Goal: Task Accomplishment & Management: Complete application form

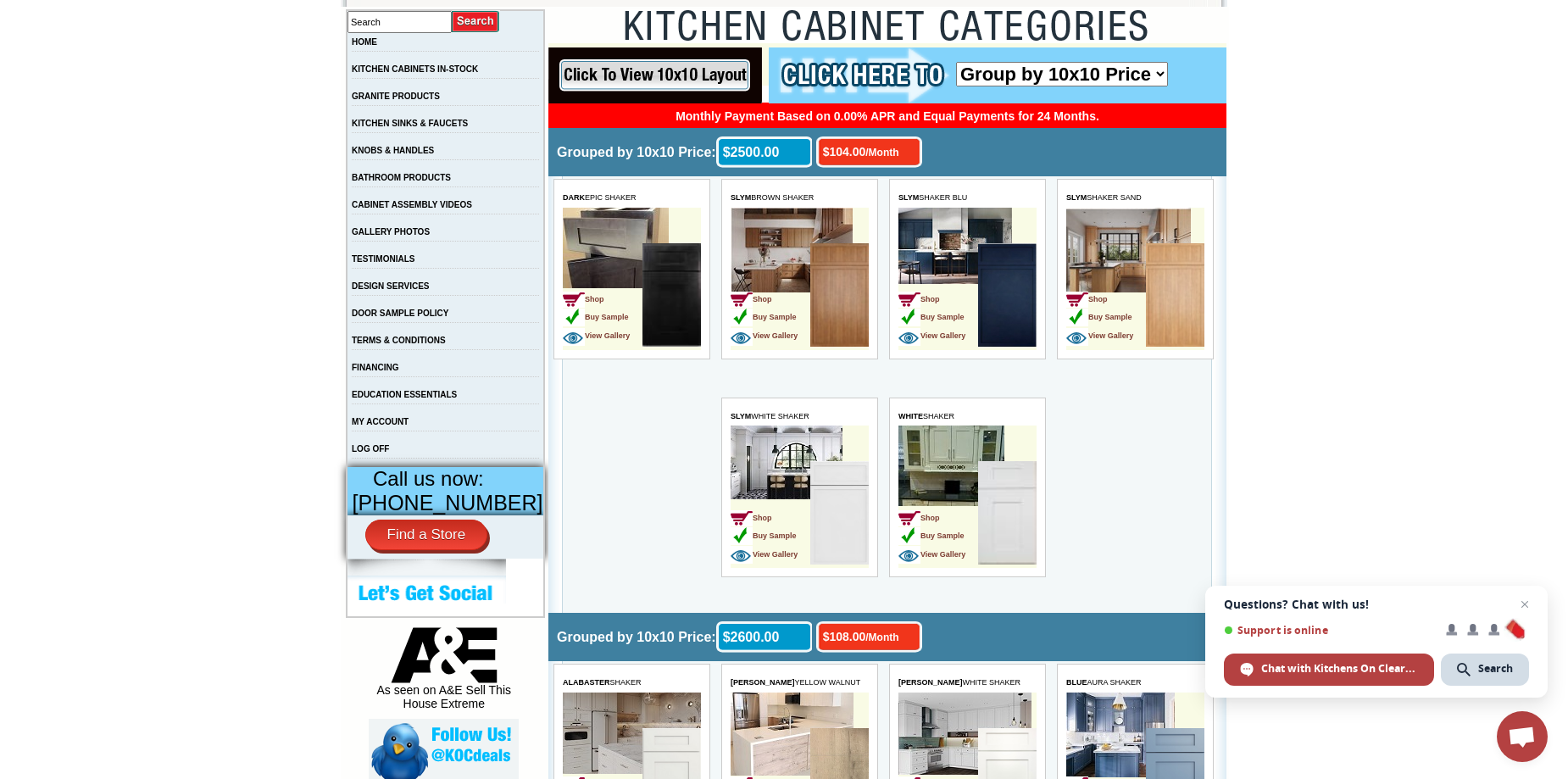
scroll to position [339, 0]
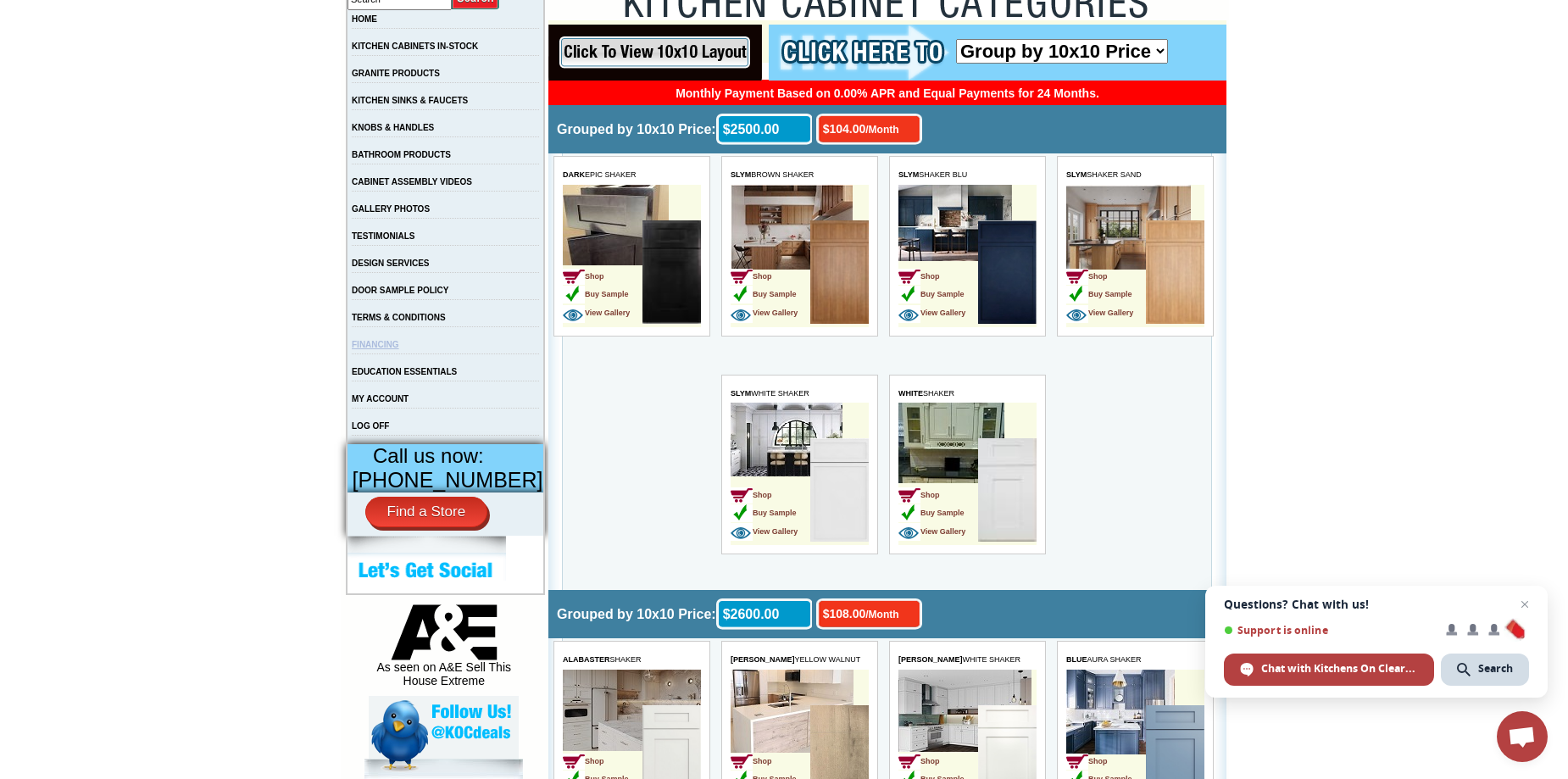
click at [399, 349] on link "FINANCING" at bounding box center [376, 344] width 47 height 10
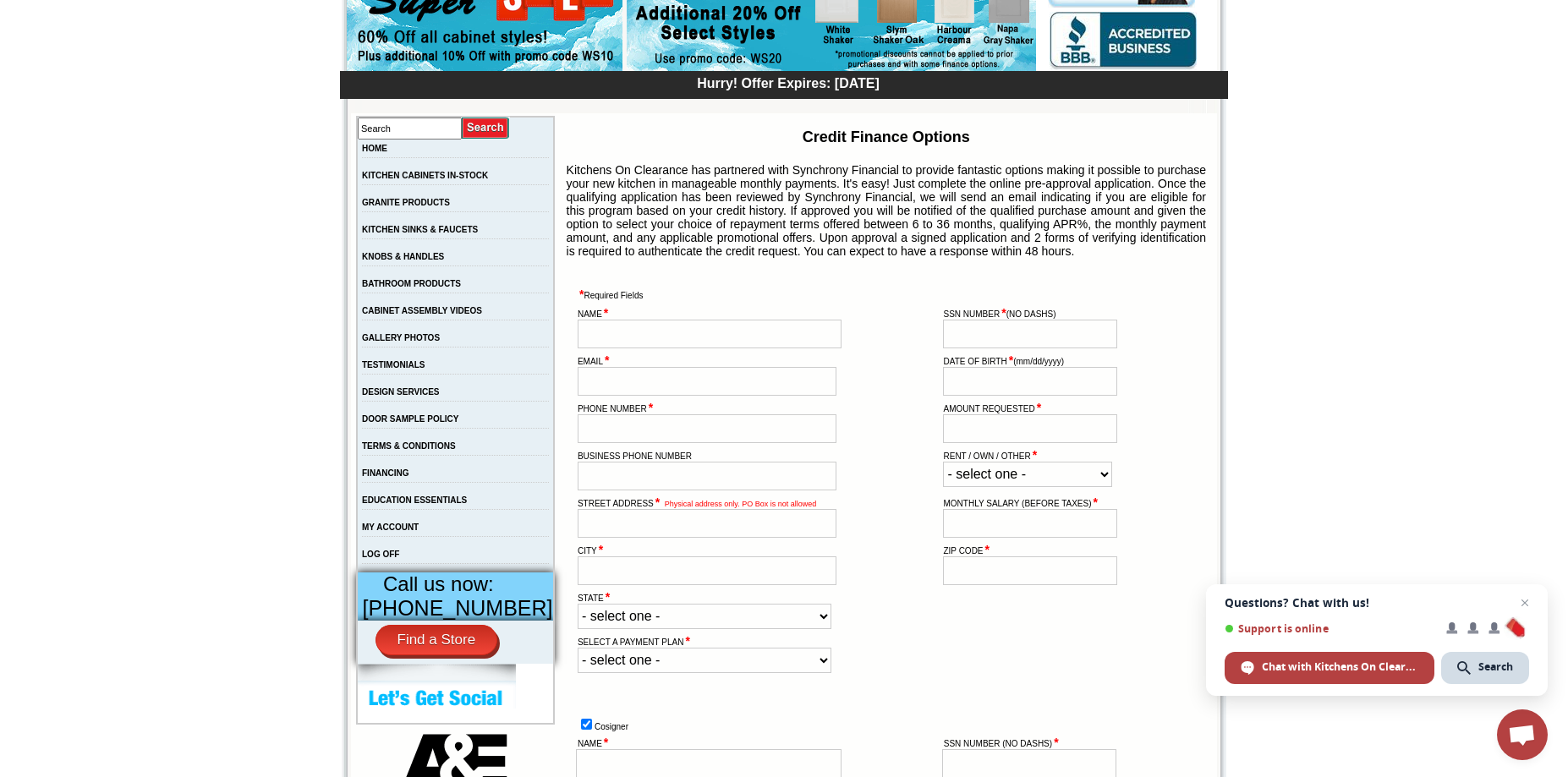
scroll to position [254, 0]
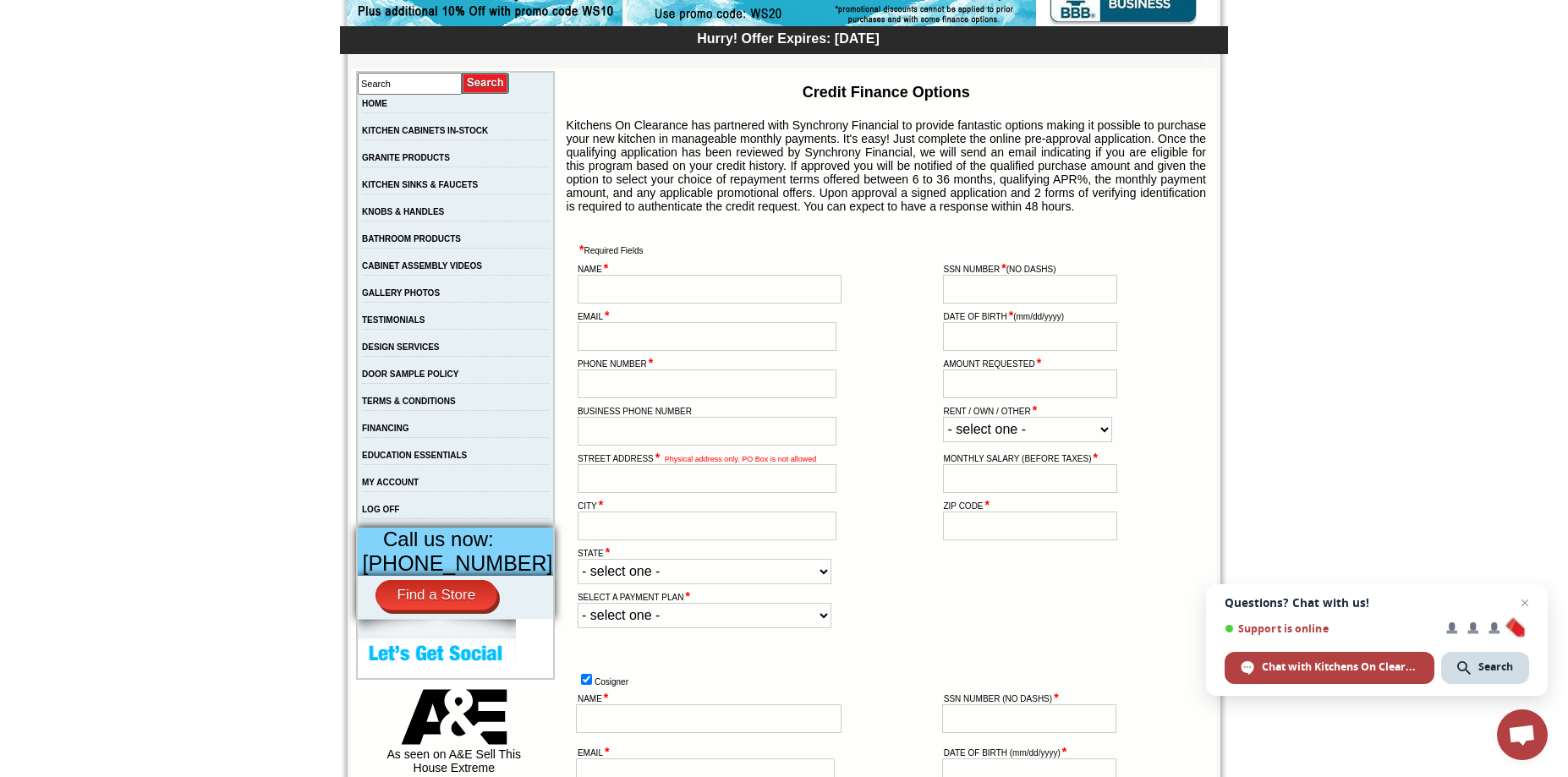
click at [597, 303] on input "text" at bounding box center [709, 289] width 264 height 29
type input "a"
type input "[PERSON_NAME]"
click at [605, 351] on input "email" at bounding box center [707, 336] width 259 height 29
type input "[EMAIL_ADDRESS][DOMAIN_NAME]"
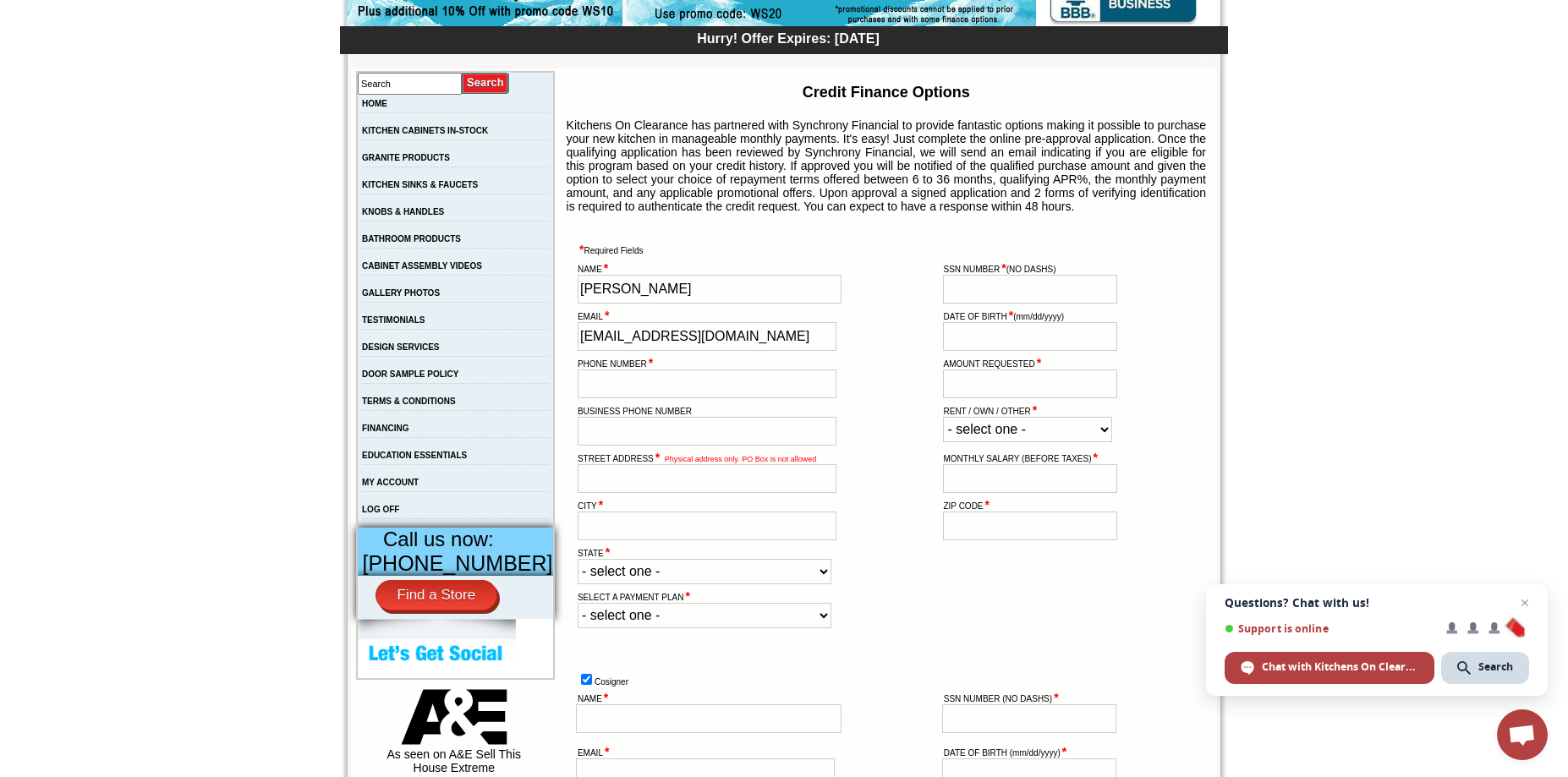
click at [585, 398] on input "tel" at bounding box center [707, 383] width 259 height 29
type input "9545343046"
click at [591, 493] on input "text" at bounding box center [707, 478] width 259 height 29
type input "[STREET_ADDRESS]"
click at [588, 540] on input "text" at bounding box center [707, 525] width 259 height 29
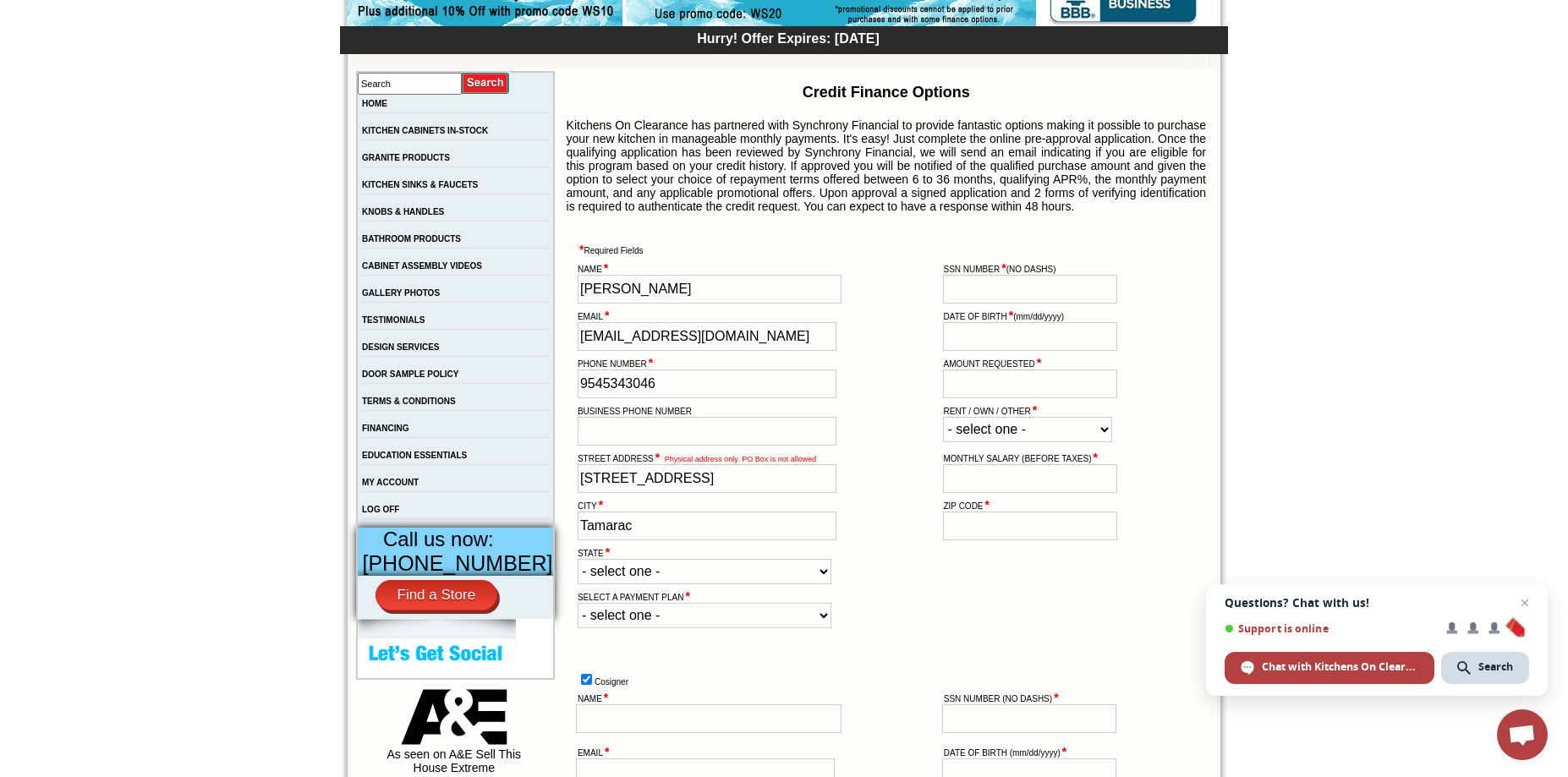
scroll to position [338, 0]
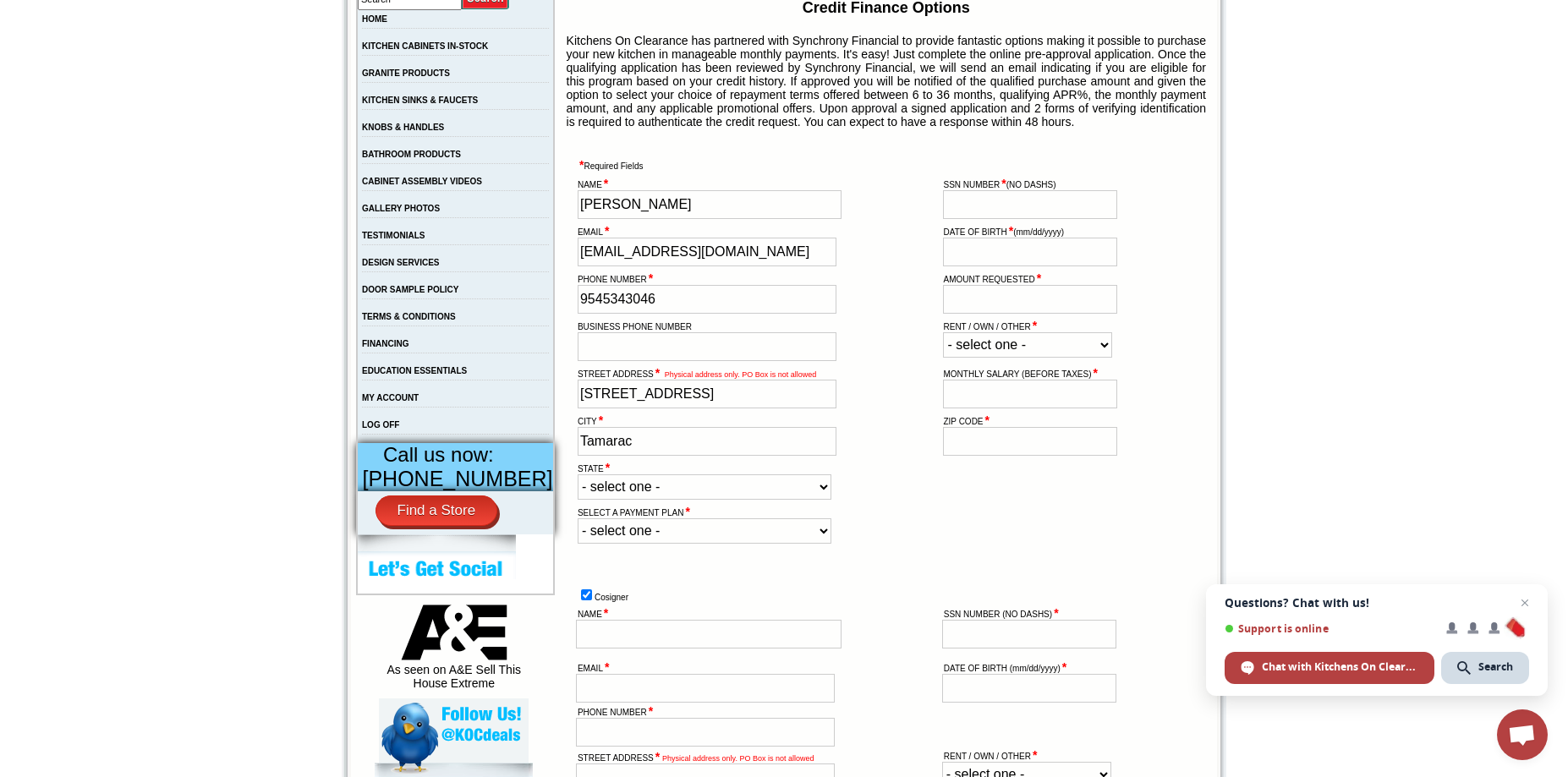
type input "Tamarac"
click at [801, 500] on select "- select one - [US_STATE] [US_STATE] [US_STATE] [US_STATE] [US_STATE] [US_STATE…" at bounding box center [704, 487] width 254 height 25
select select "FL-[US_STATE]"
click at [577, 500] on select "- select one - [US_STATE] [US_STATE] [US_STATE] [US_STATE] [US_STATE] [US_STATE…" at bounding box center [704, 487] width 254 height 25
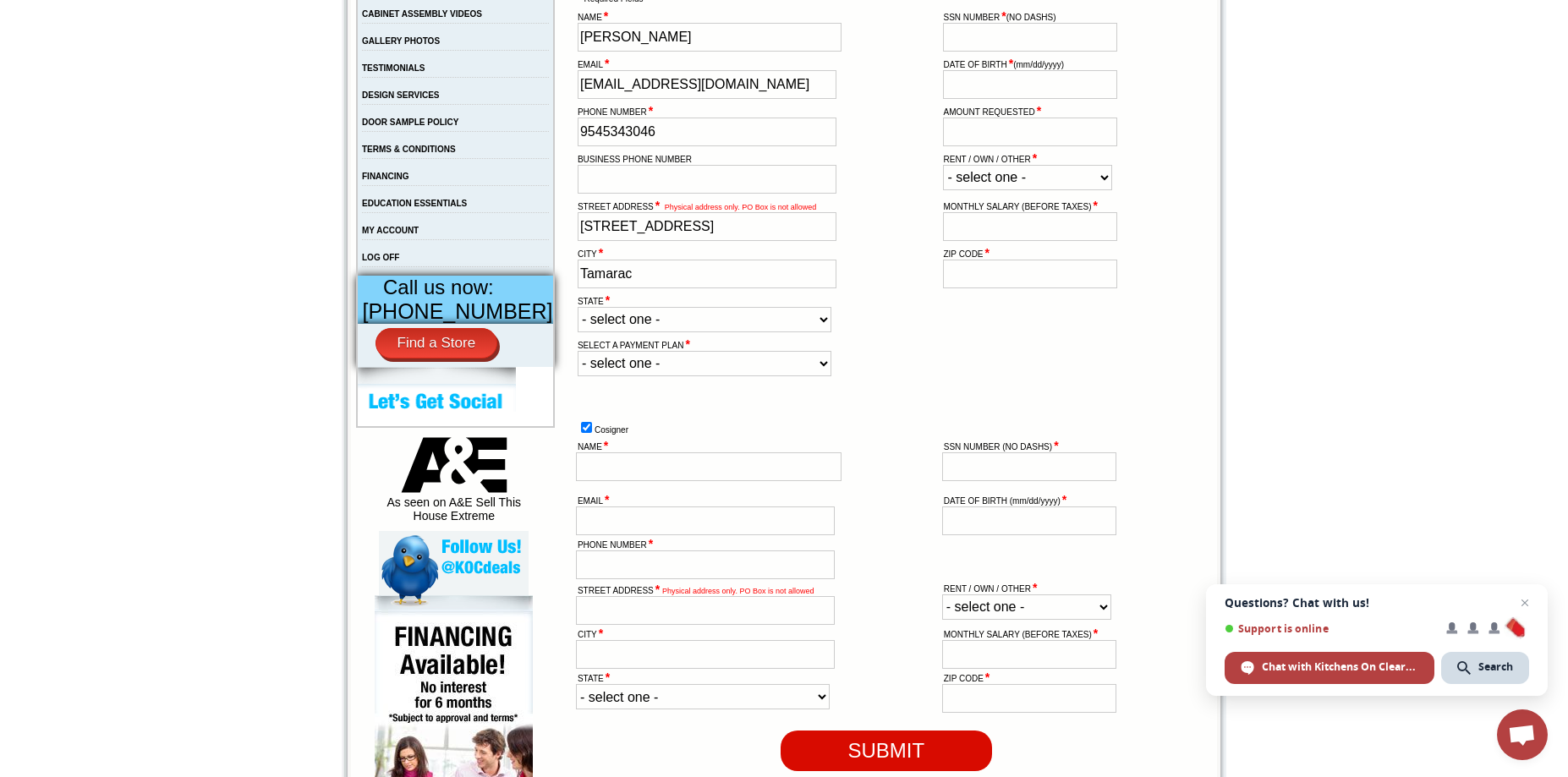
scroll to position [508, 0]
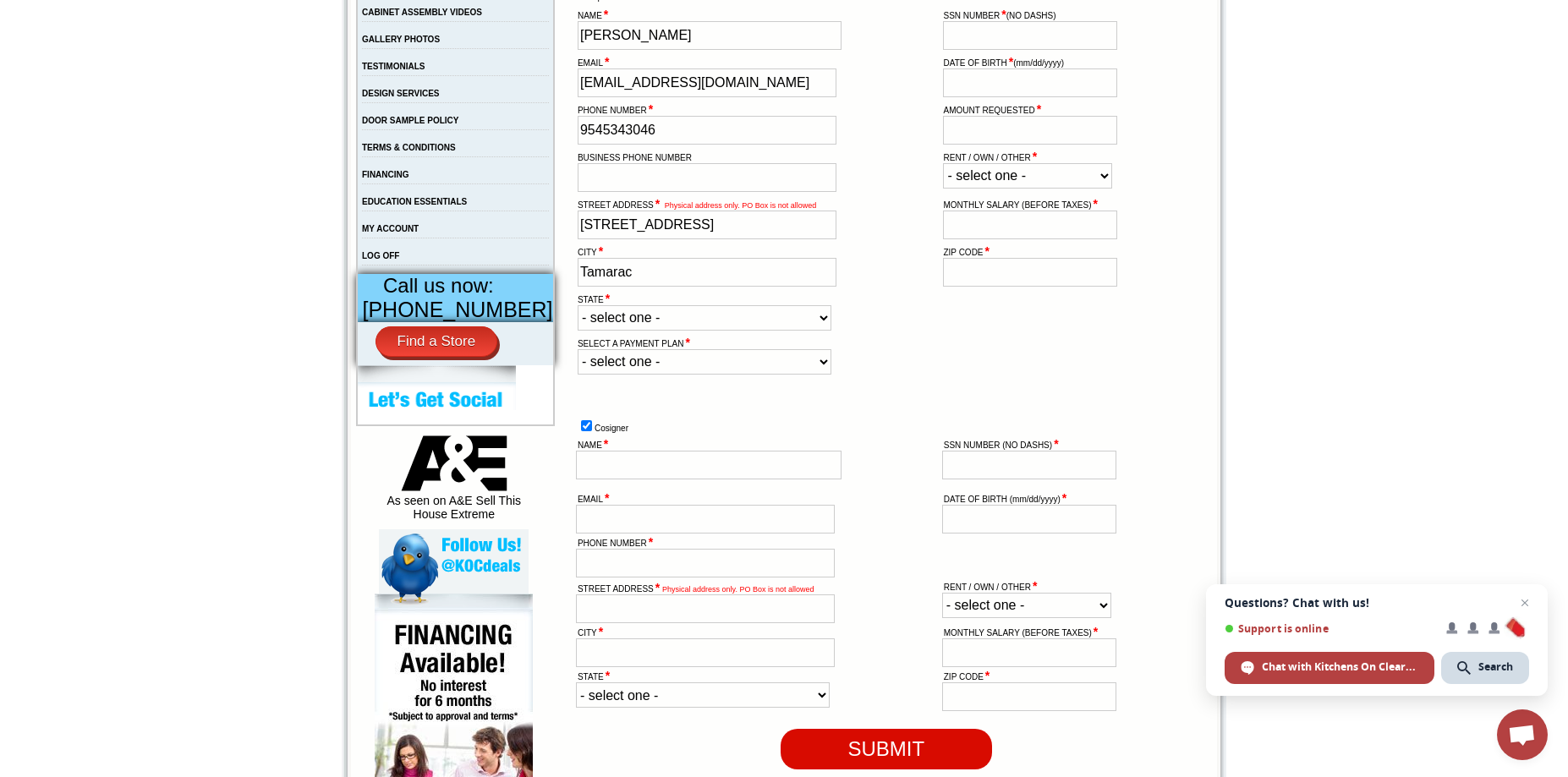
click at [800, 375] on select "- select one - 6 Months No Interest 12 Months No Interest (Limited additional d…" at bounding box center [704, 362] width 254 height 25
select select "36-month"
click at [577, 375] on select "- select one - 6 Months No Interest 12 Months No Interest (Limited additional d…" at bounding box center [704, 362] width 254 height 25
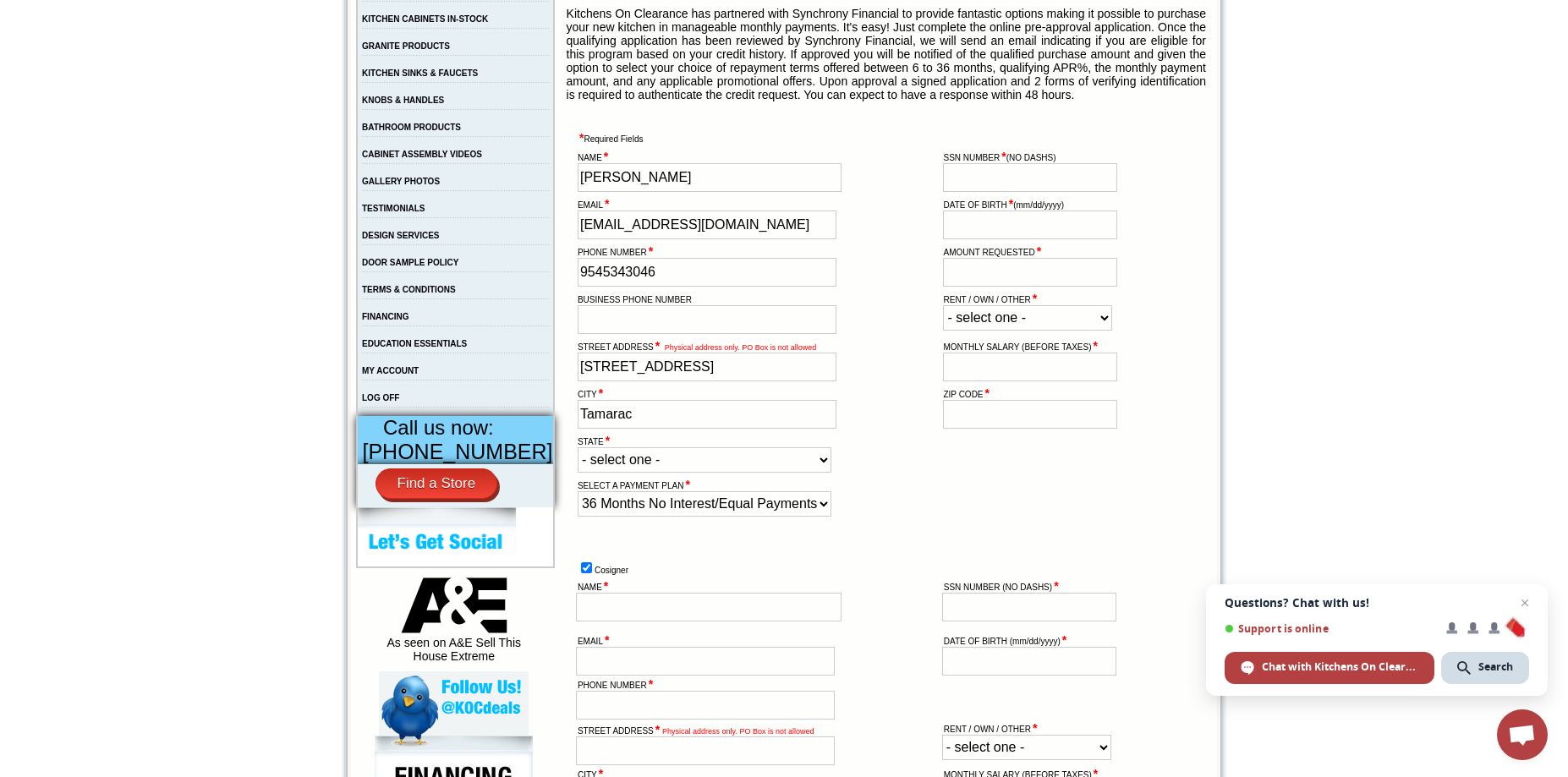
scroll to position [254, 0]
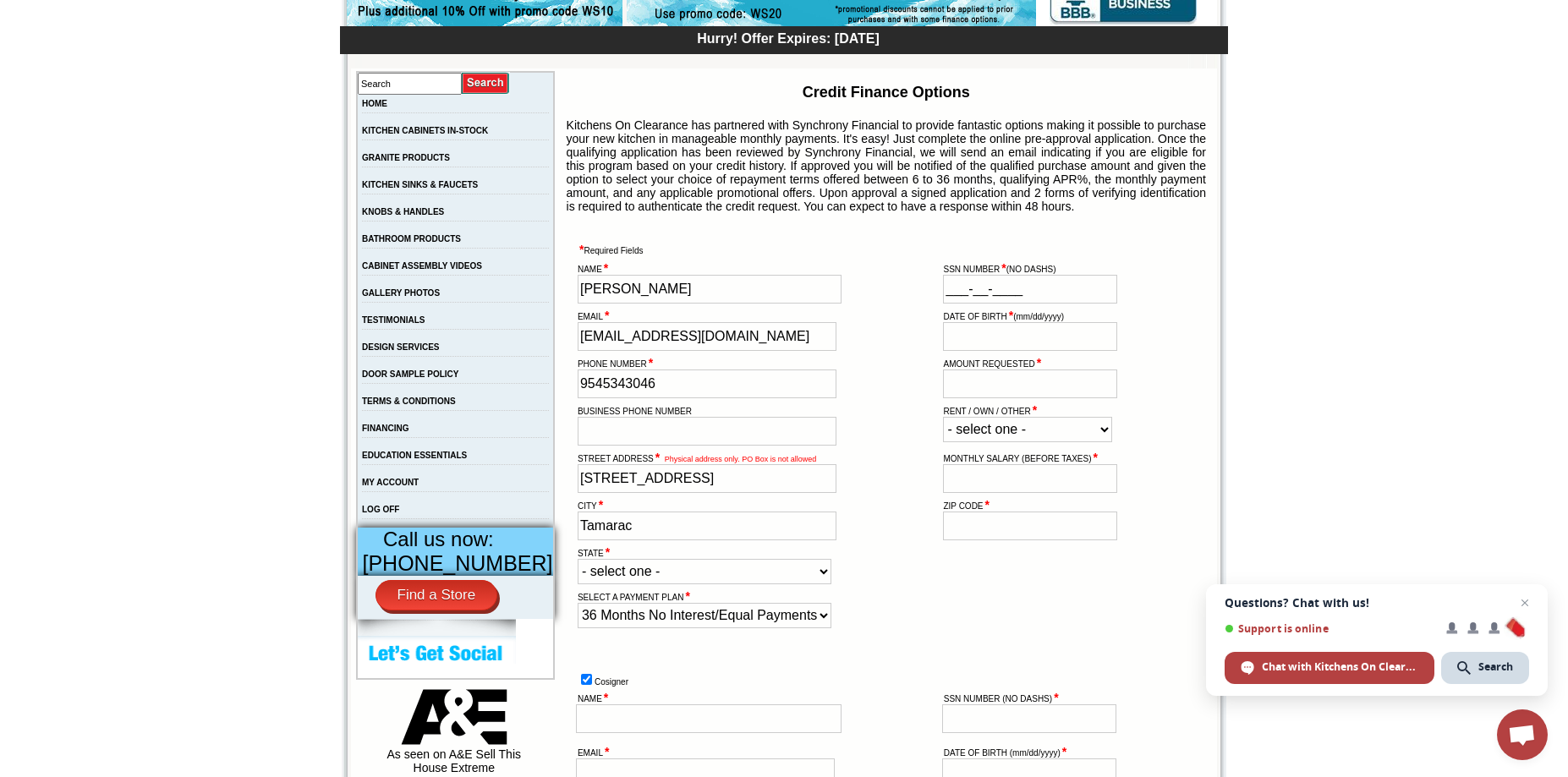
click at [964, 303] on input "___-__-____" at bounding box center [1030, 289] width 174 height 29
type input "770-80-9867"
click at [957, 351] on input "text" at bounding box center [1030, 336] width 174 height 29
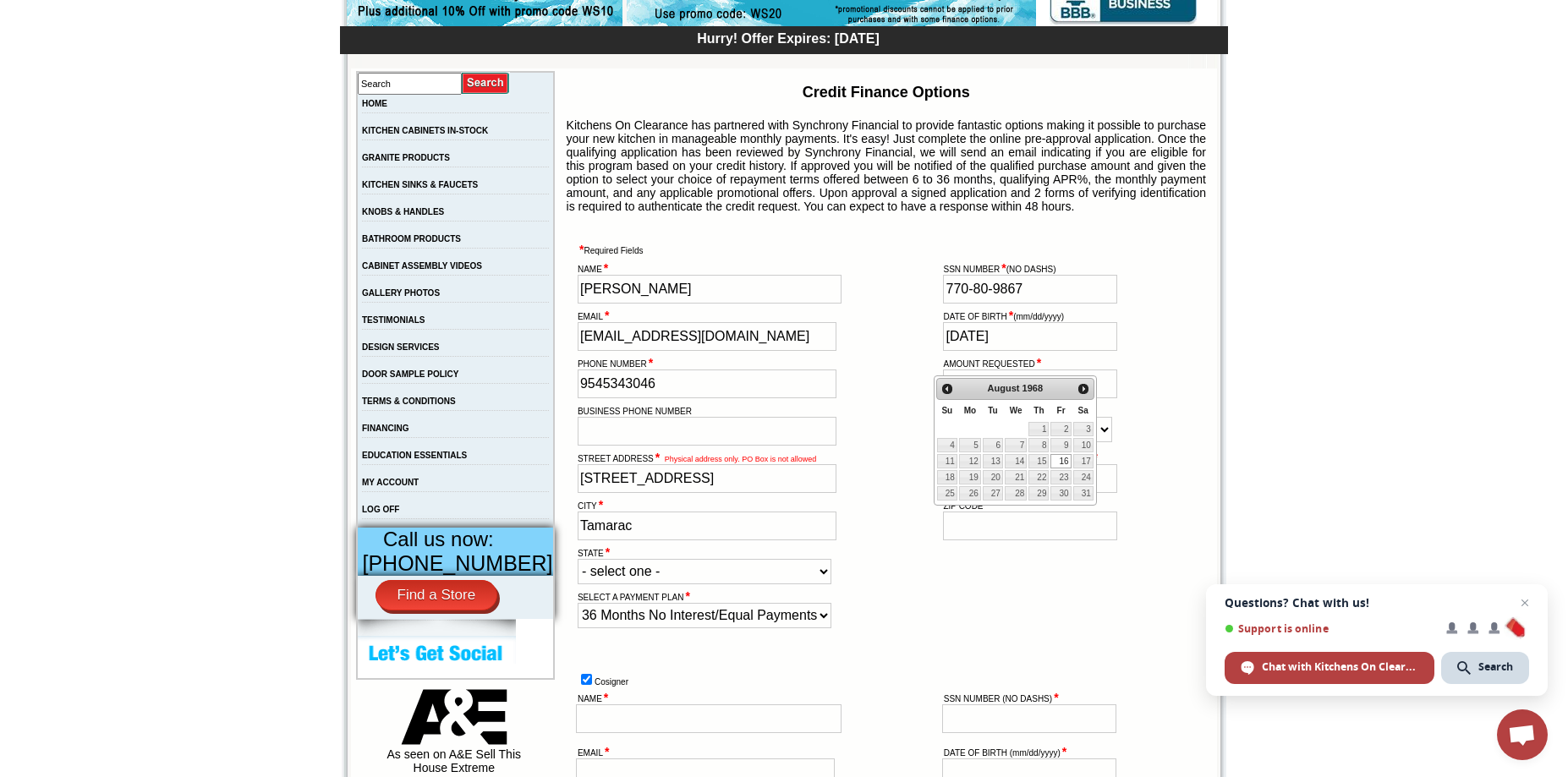
type input "[DATE]"
click at [888, 400] on td at bounding box center [891, 377] width 101 height 46
click at [965, 398] on input "text" at bounding box center [1030, 383] width 174 height 29
type input "1"
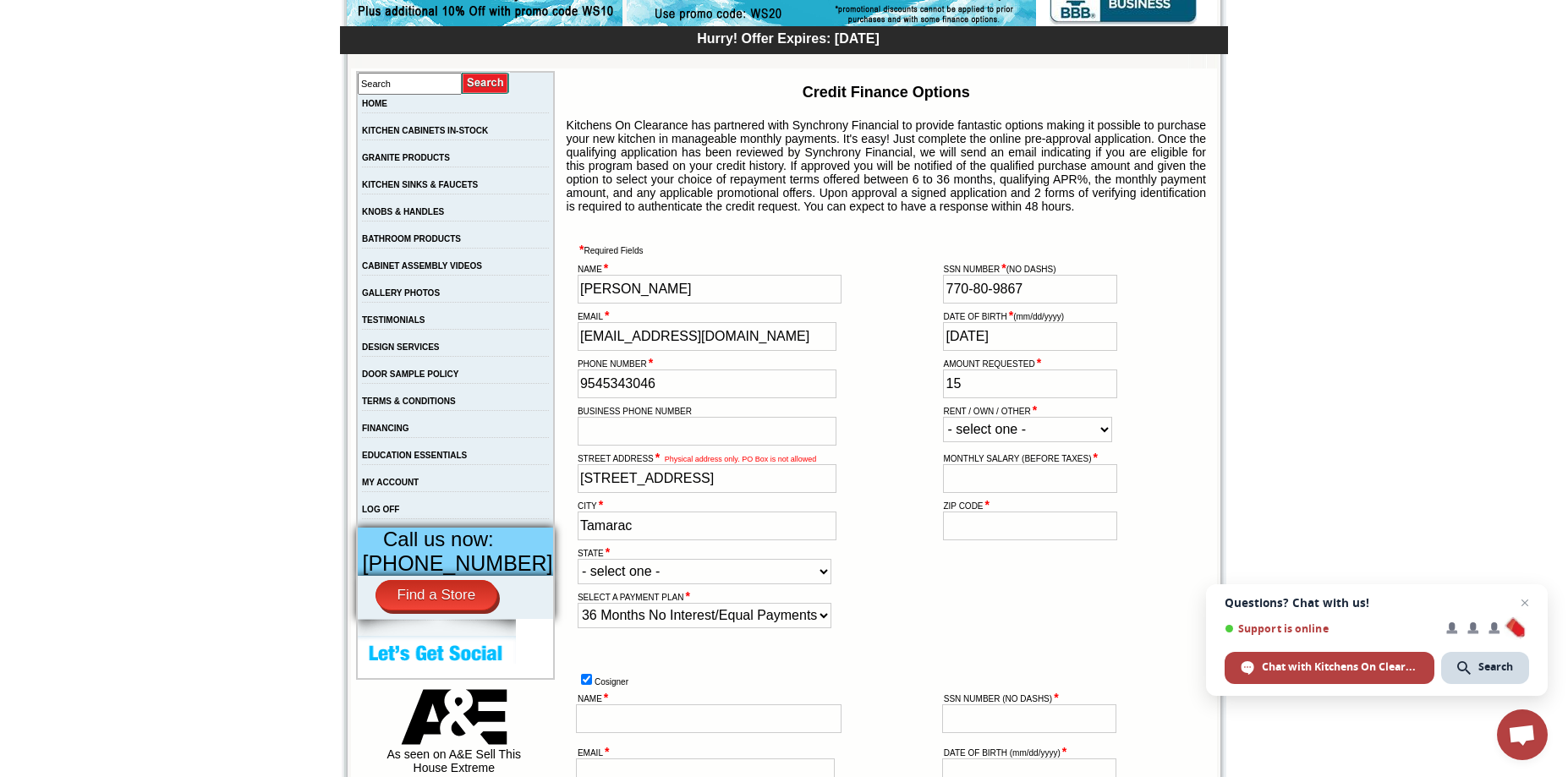
type input "1"
type input "20000"
click at [1089, 442] on select "- select one - RENT OWN OTHER" at bounding box center [1027, 428] width 170 height 25
select select "Own"
click at [943, 442] on select "- select one - RENT OWN OTHER" at bounding box center [1027, 428] width 170 height 25
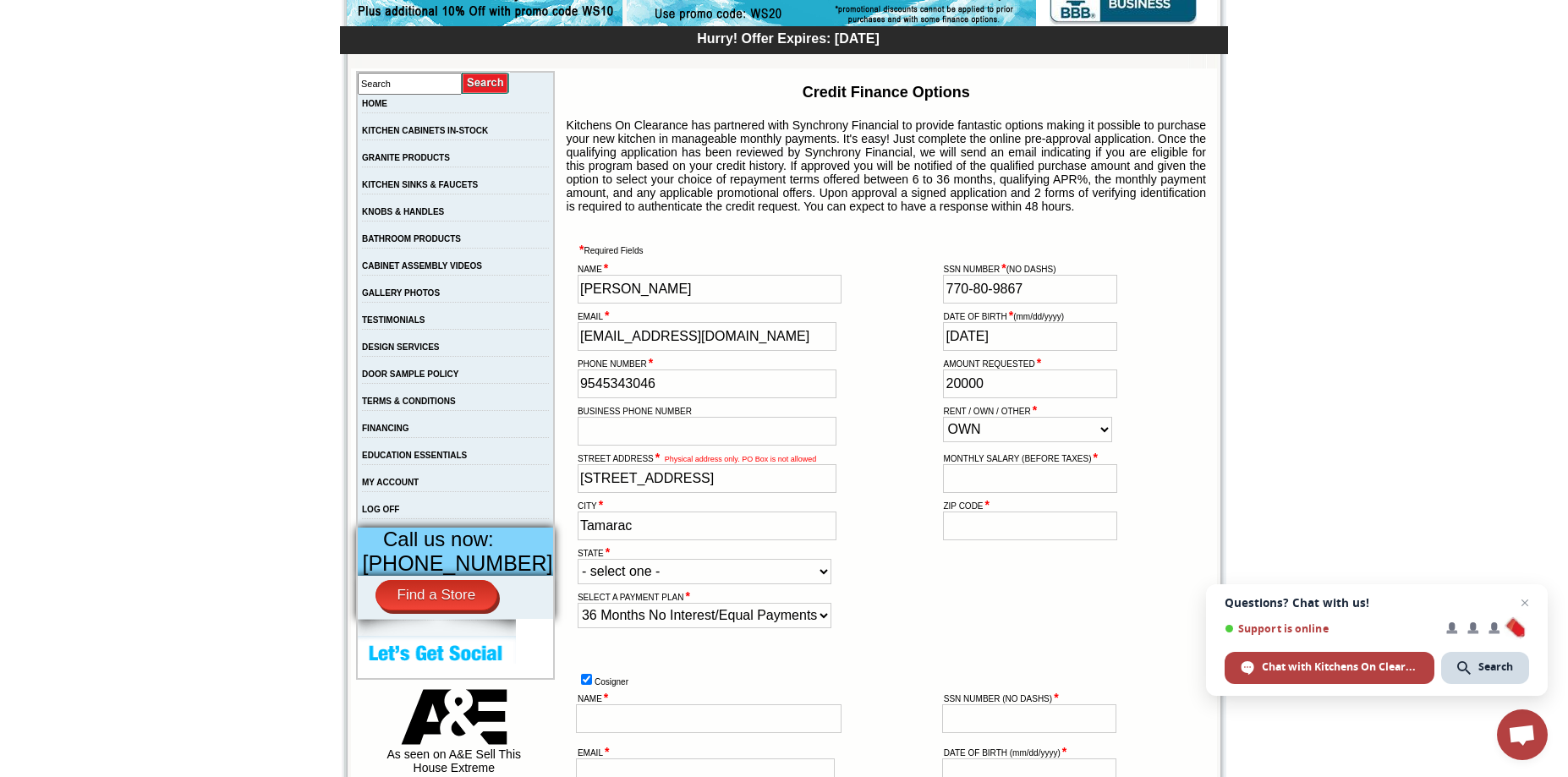
click at [962, 493] on input "text" at bounding box center [1030, 478] width 174 height 29
click at [1013, 493] on input "2019.000" at bounding box center [1030, 478] width 174 height 29
type input "2019.000"
click at [971, 540] on input "text" at bounding box center [1030, 525] width 174 height 29
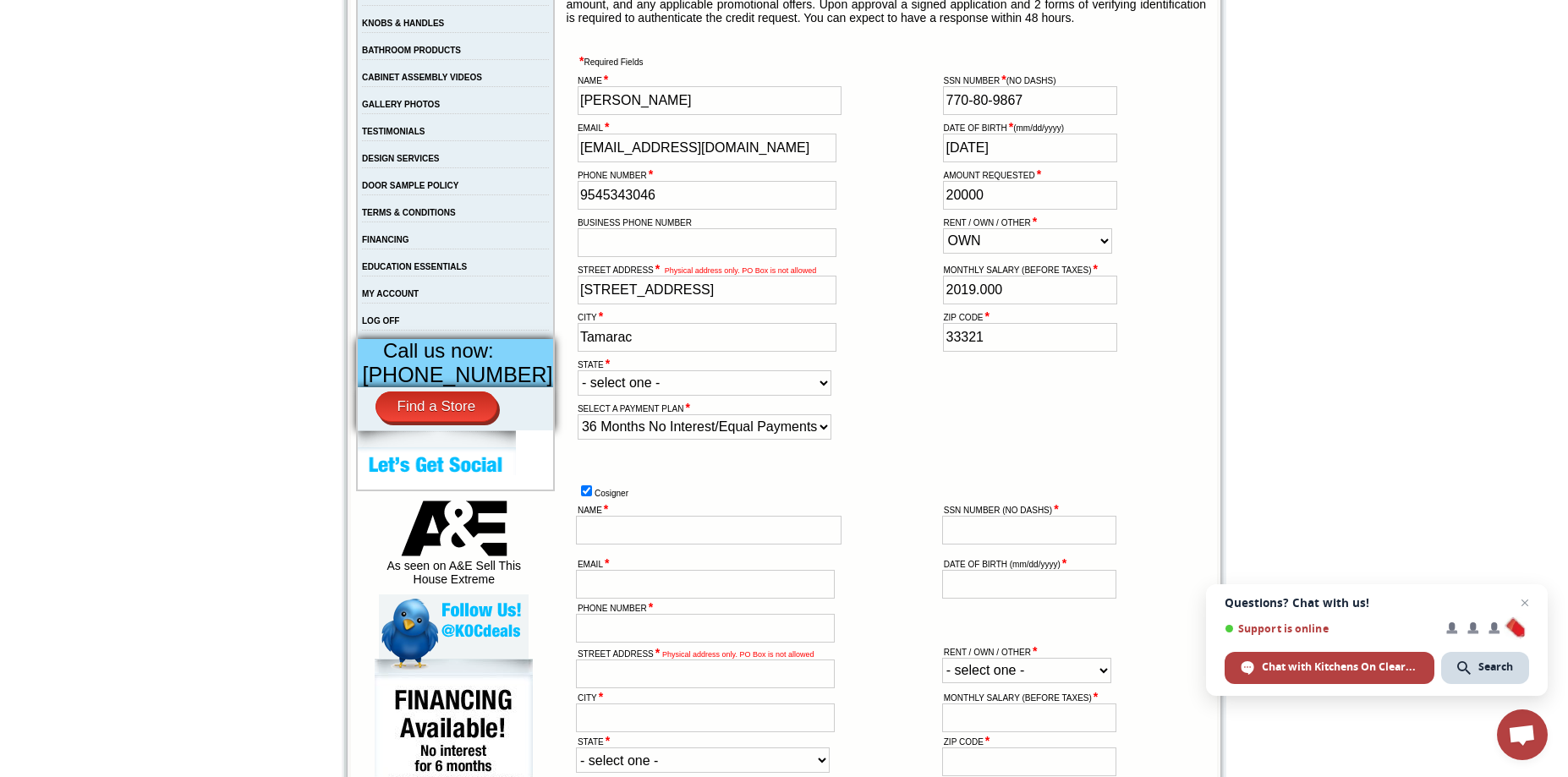
scroll to position [422, 0]
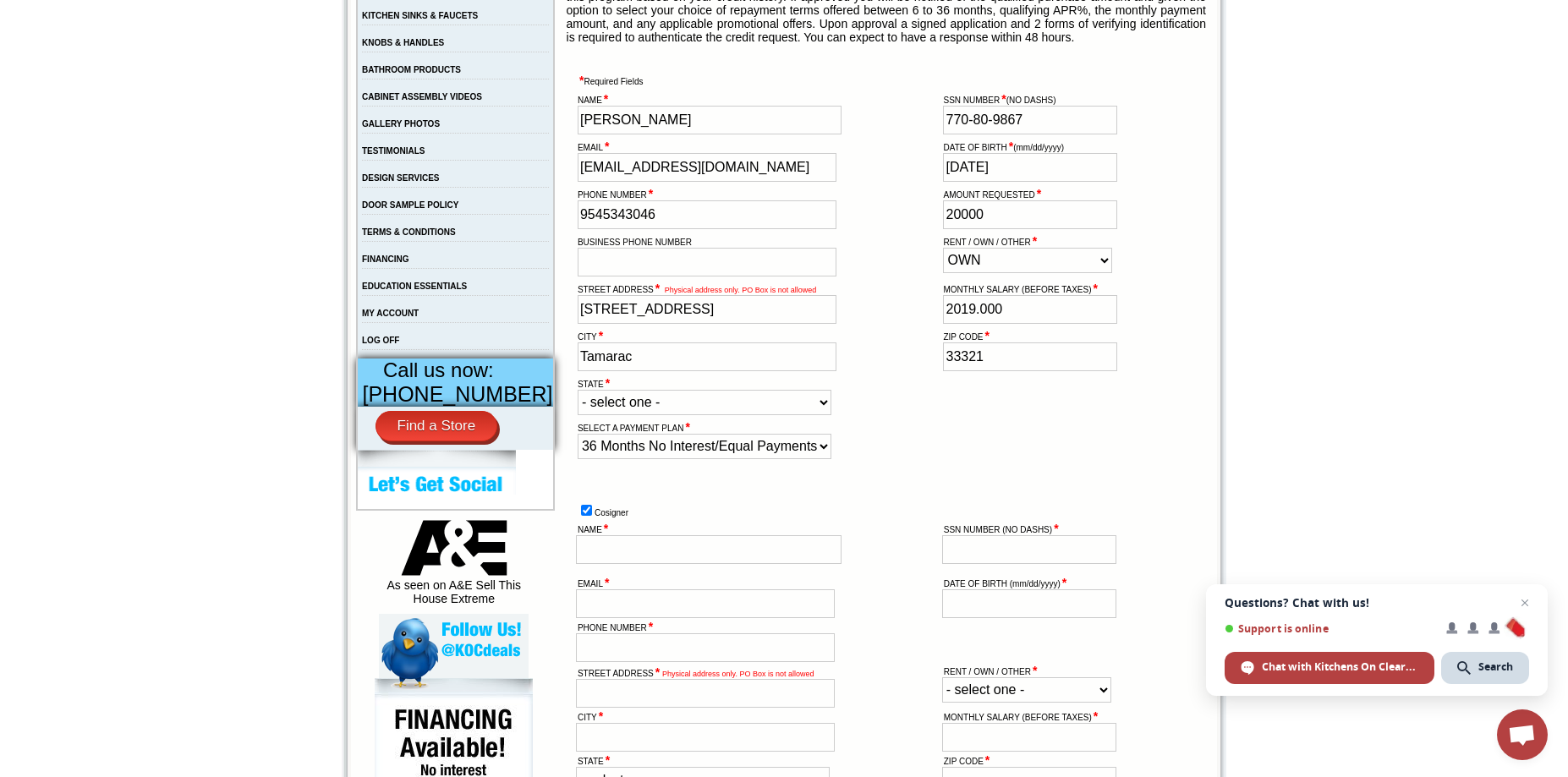
type input "33321"
click at [951, 324] on input "2019.000" at bounding box center [1030, 309] width 174 height 29
click at [962, 324] on input "219.000" at bounding box center [1030, 309] width 174 height 29
click at [991, 324] on input "219.000" at bounding box center [1030, 309] width 174 height 29
click at [961, 324] on input "219.000." at bounding box center [1030, 309] width 174 height 29
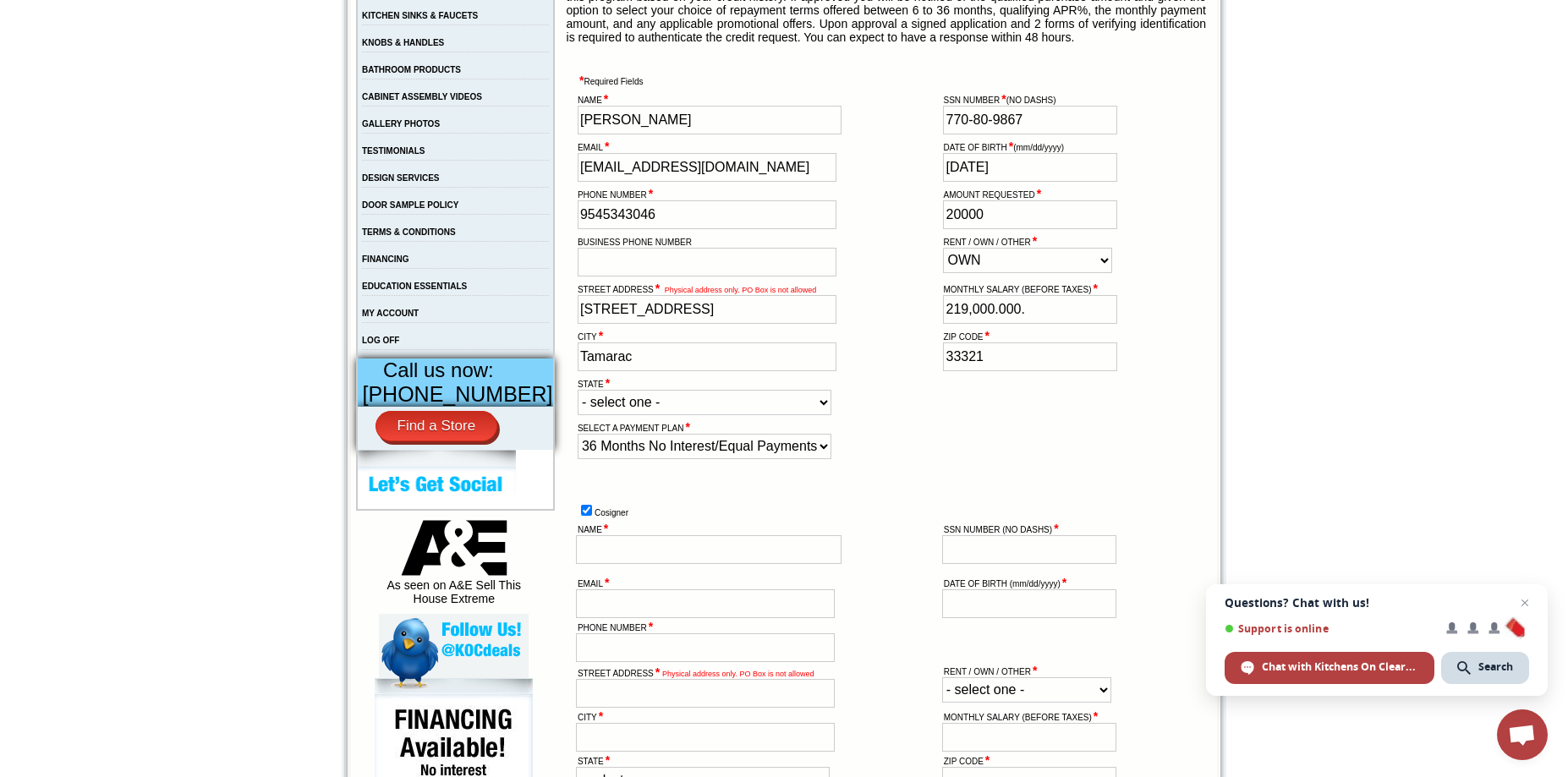
click at [1031, 324] on input "219,000.000." at bounding box center [1030, 309] width 174 height 29
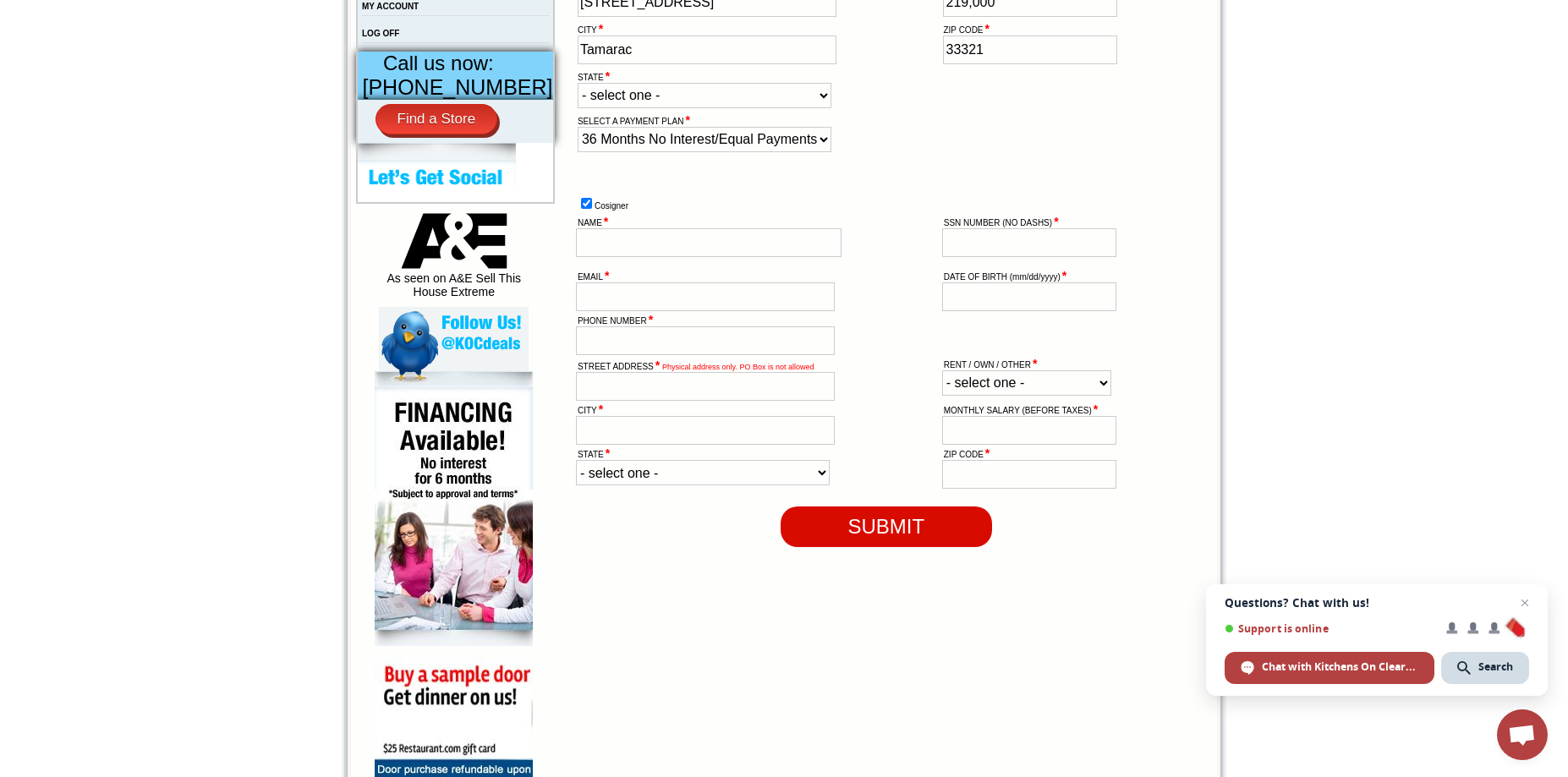
scroll to position [760, 0]
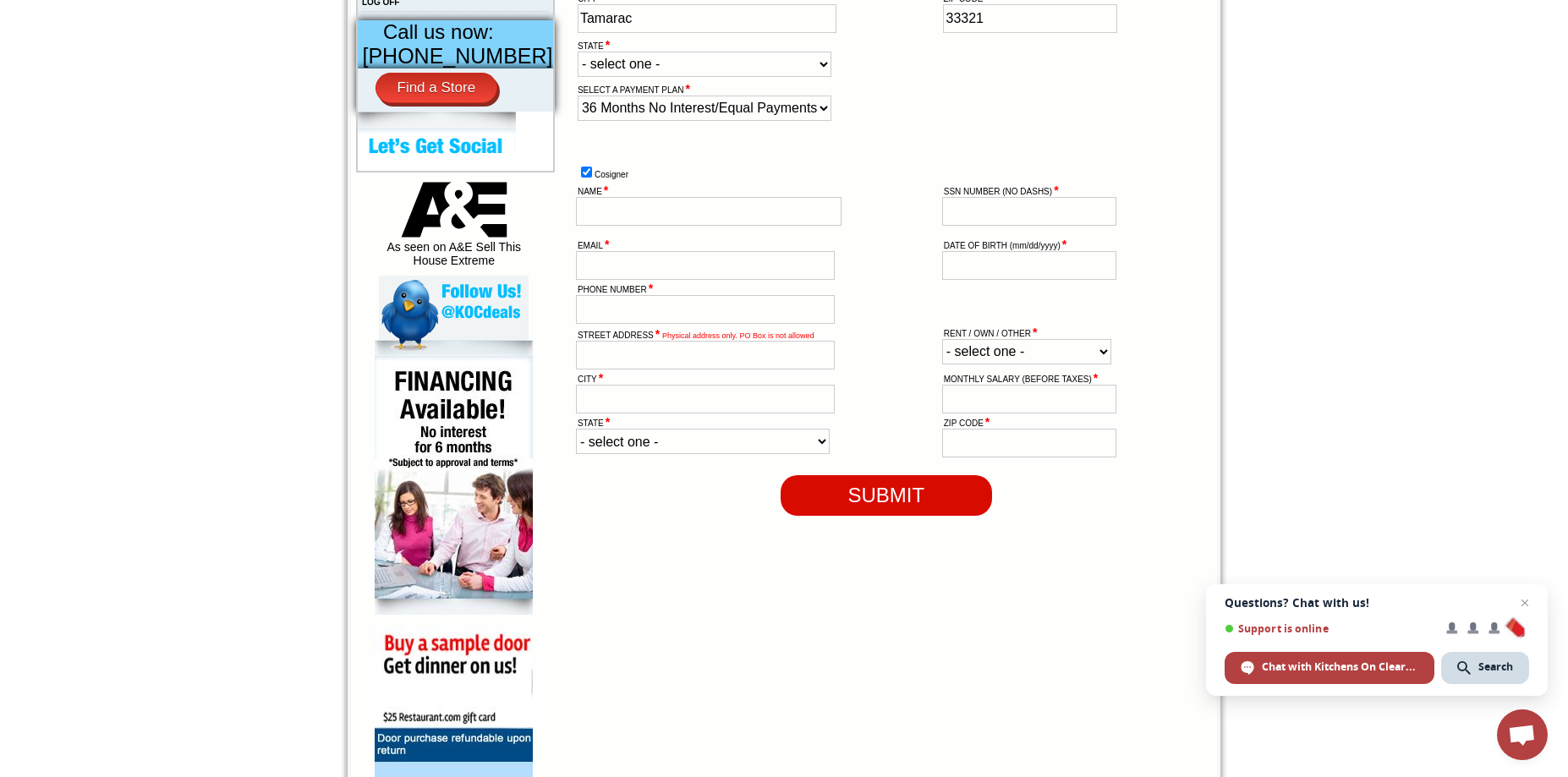
type input "219,000"
click at [873, 515] on input "SUBMIT" at bounding box center [886, 495] width 211 height 41
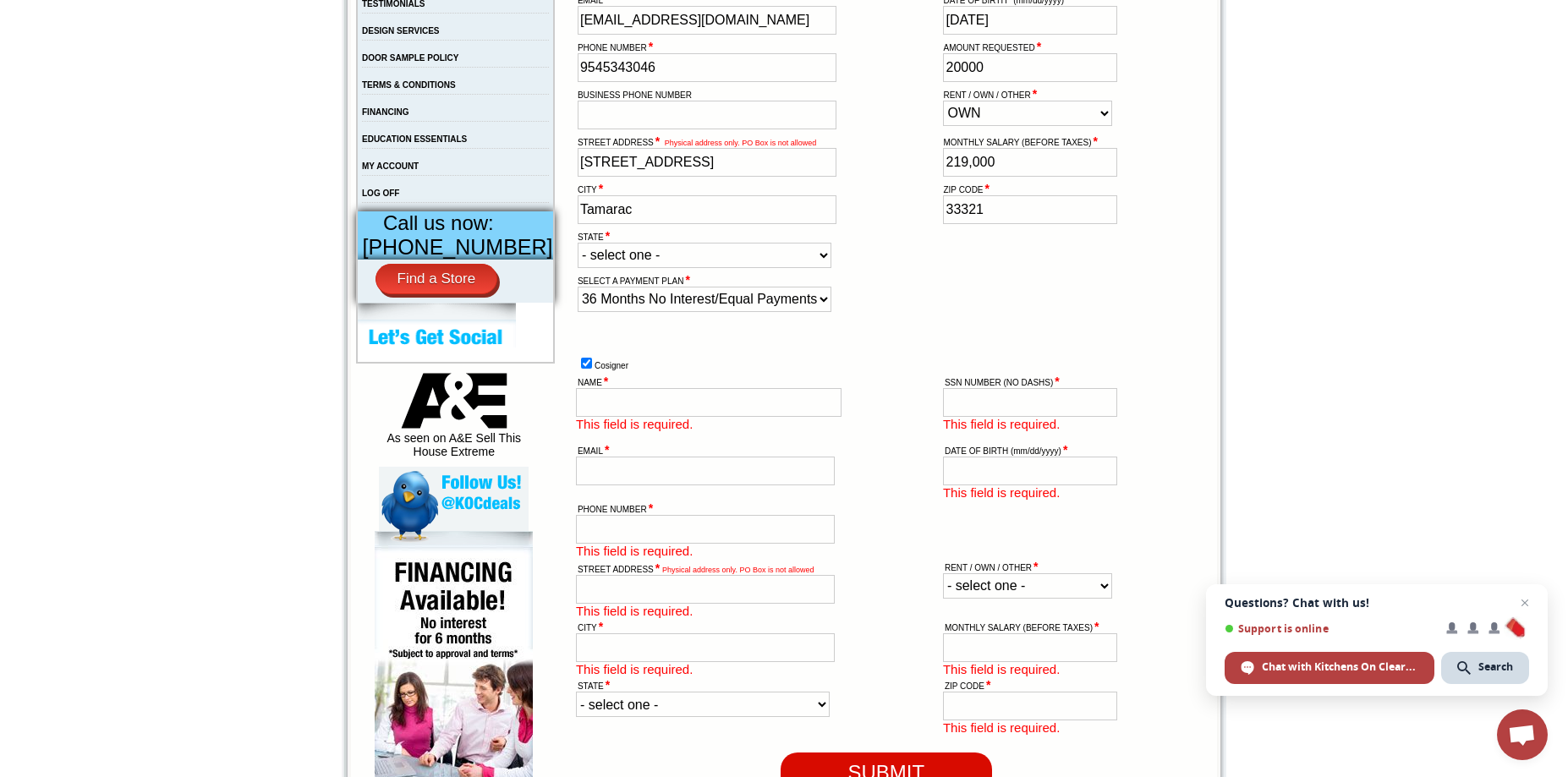
scroll to position [508, 0]
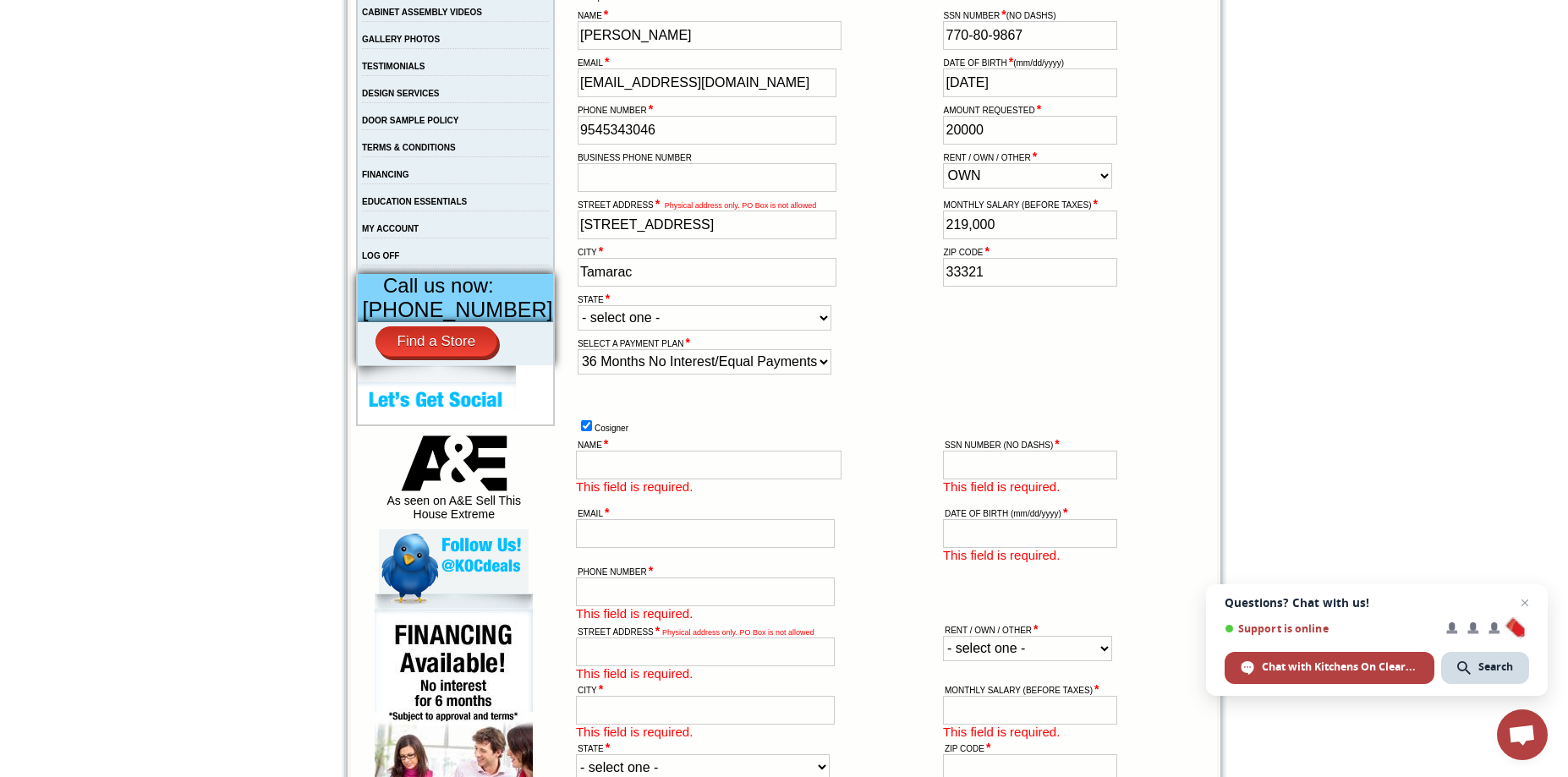
click at [581, 431] on input "checkbox" at bounding box center [586, 425] width 11 height 11
checkbox input "false"
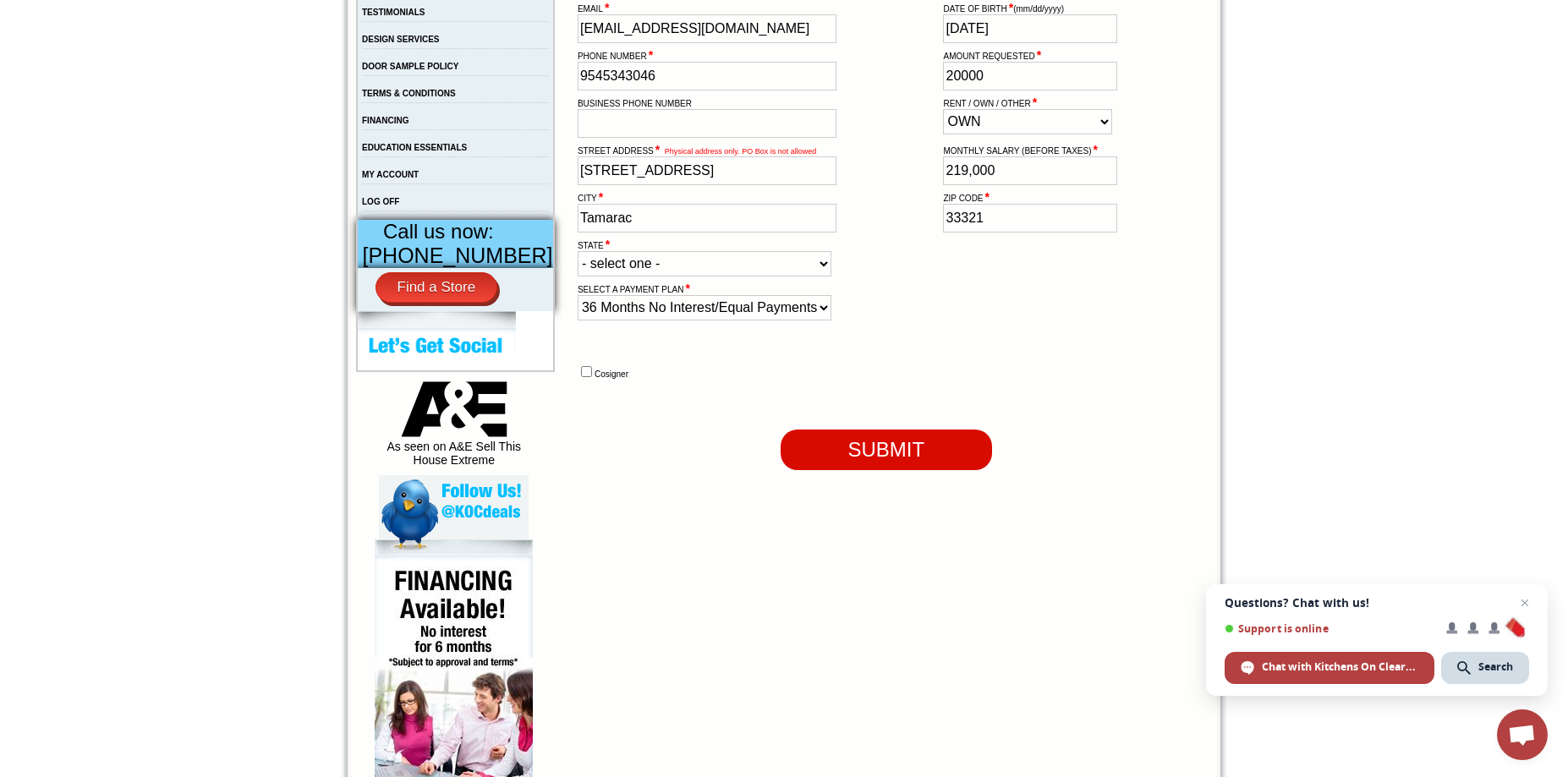
scroll to position [592, 0]
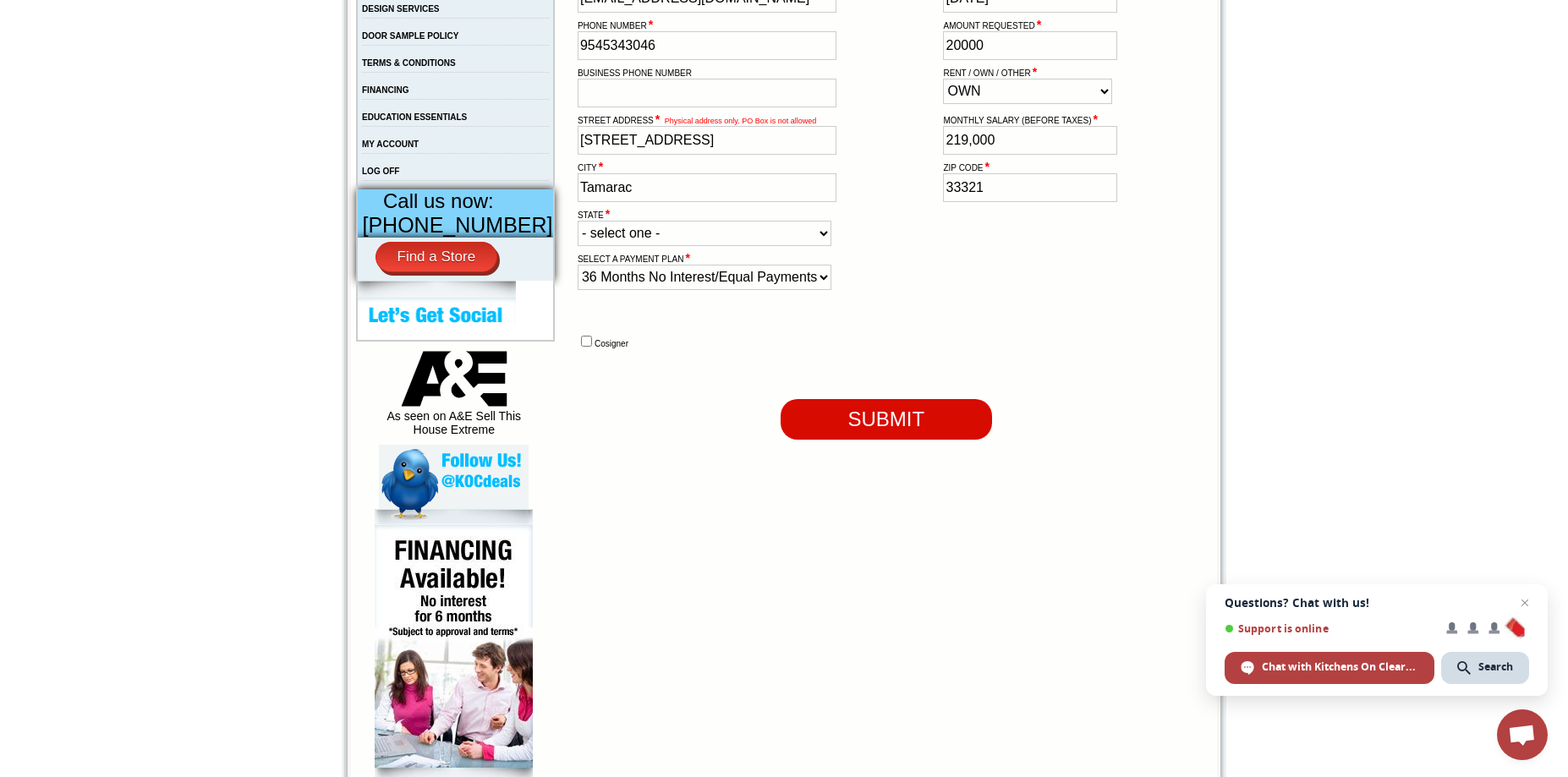
click at [876, 440] on input "SUBMIT" at bounding box center [886, 419] width 211 height 41
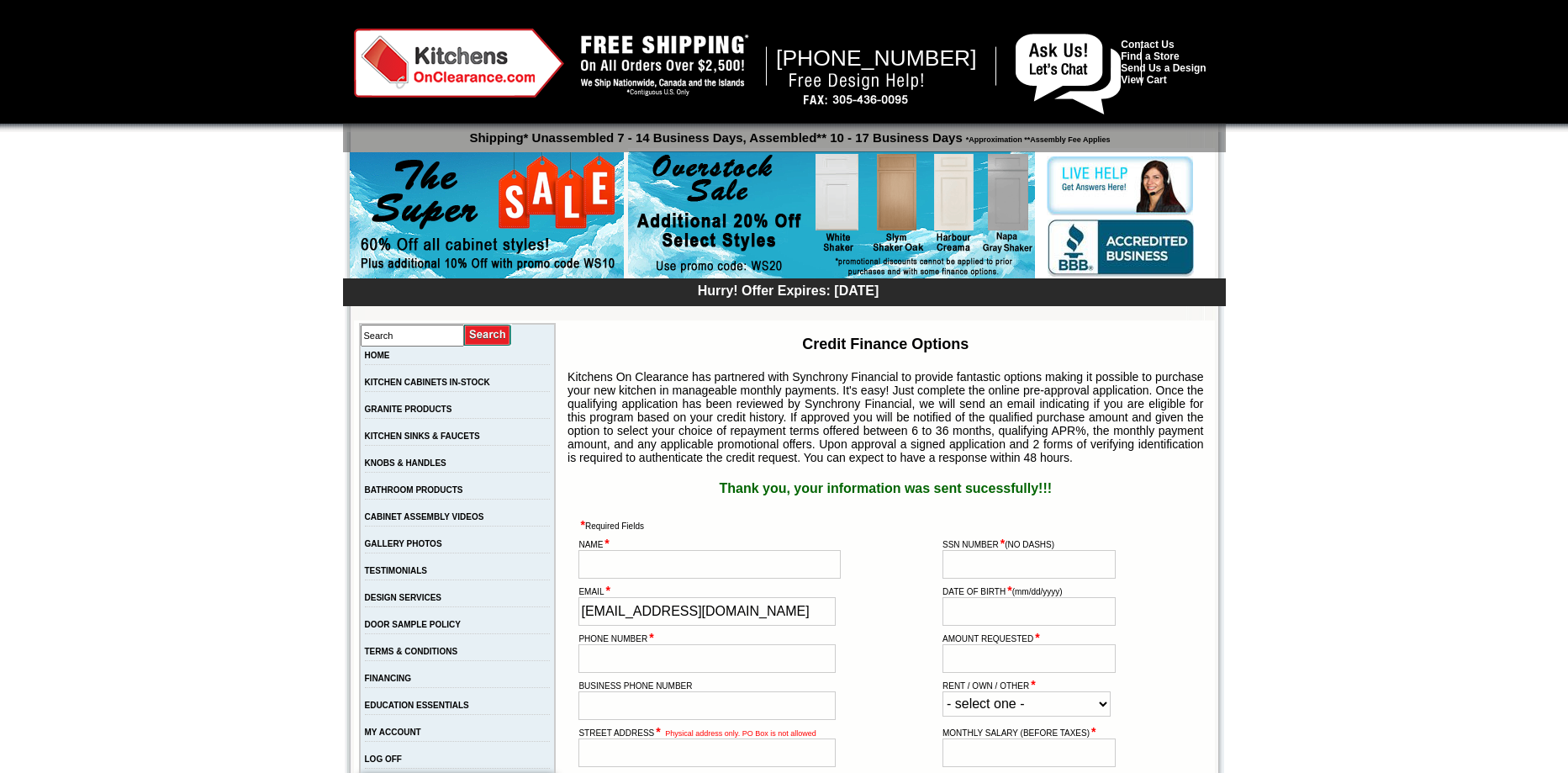
select select "FL-[US_STATE]"
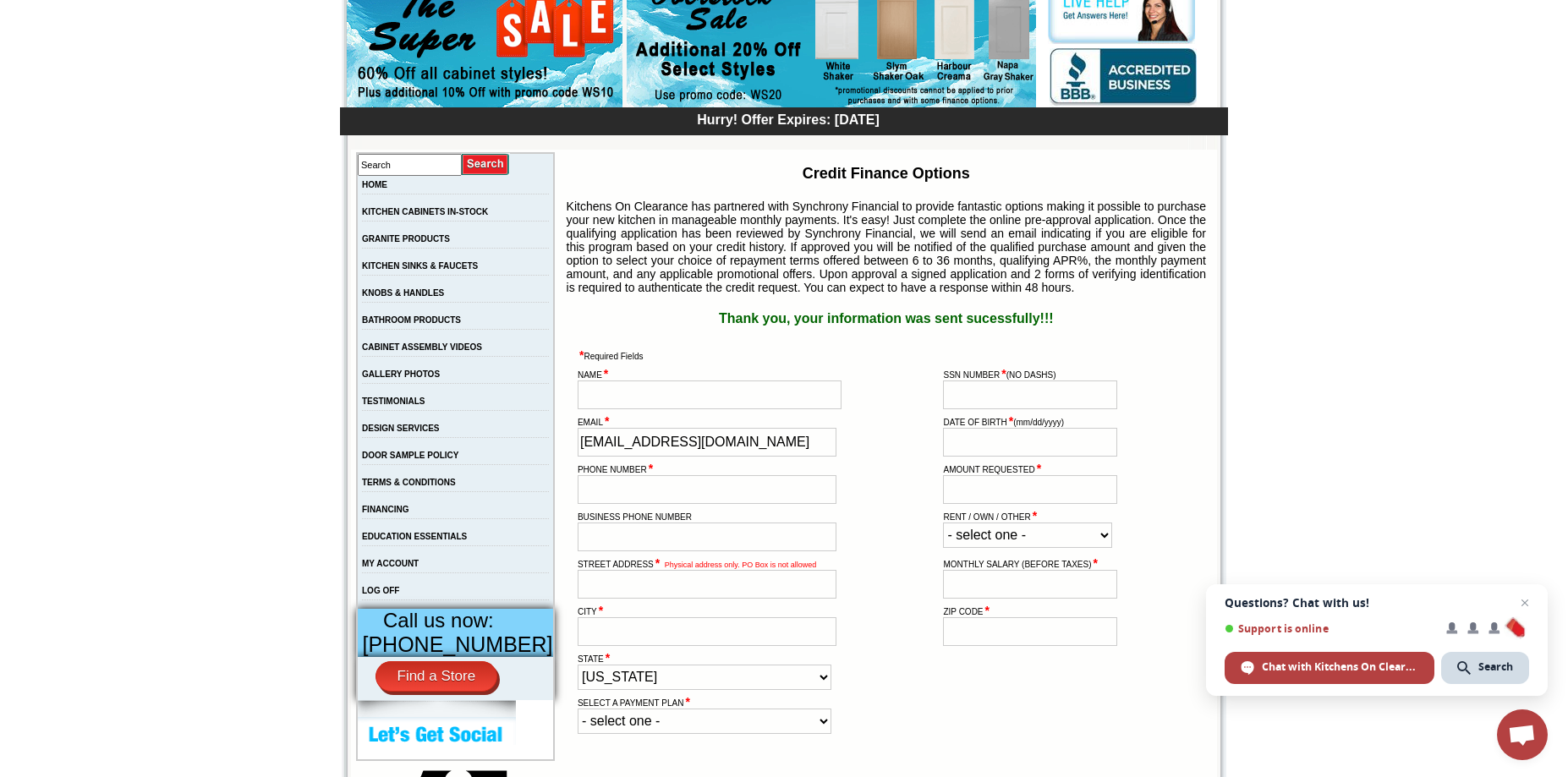
scroll to position [169, 0]
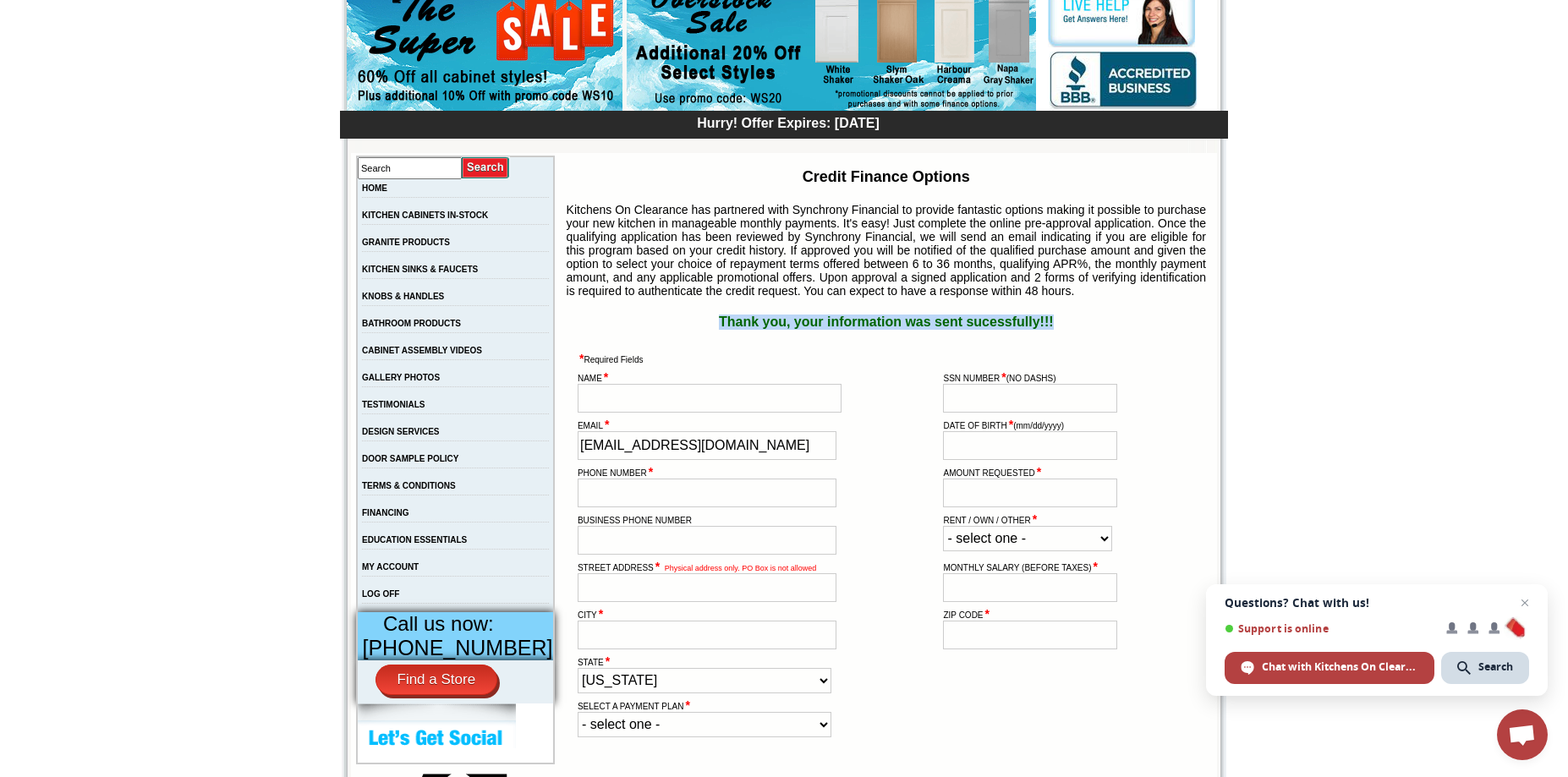
drag, startPoint x: 678, startPoint y: 343, endPoint x: 1077, endPoint y: 342, distance: 399.0
click at [1077, 329] on h1 "Thank you, your information was sent sucessfully!!!" at bounding box center [886, 322] width 657 height 16
click at [1063, 329] on h1 "Thank you, your information was sent sucessfully!!!" at bounding box center [886, 322] width 657 height 16
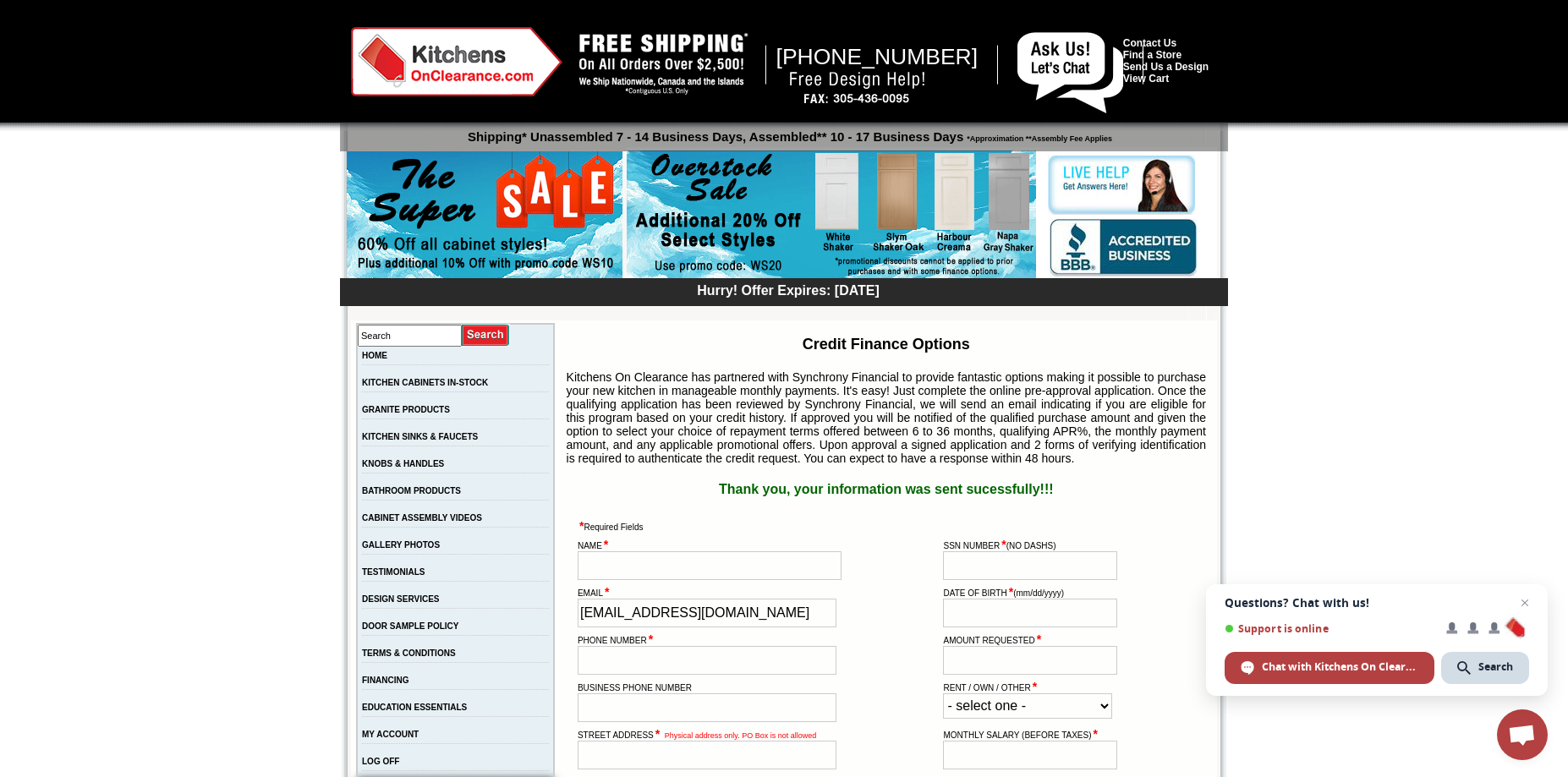
scroll to position [0, 0]
